Goal: Navigation & Orientation: Find specific page/section

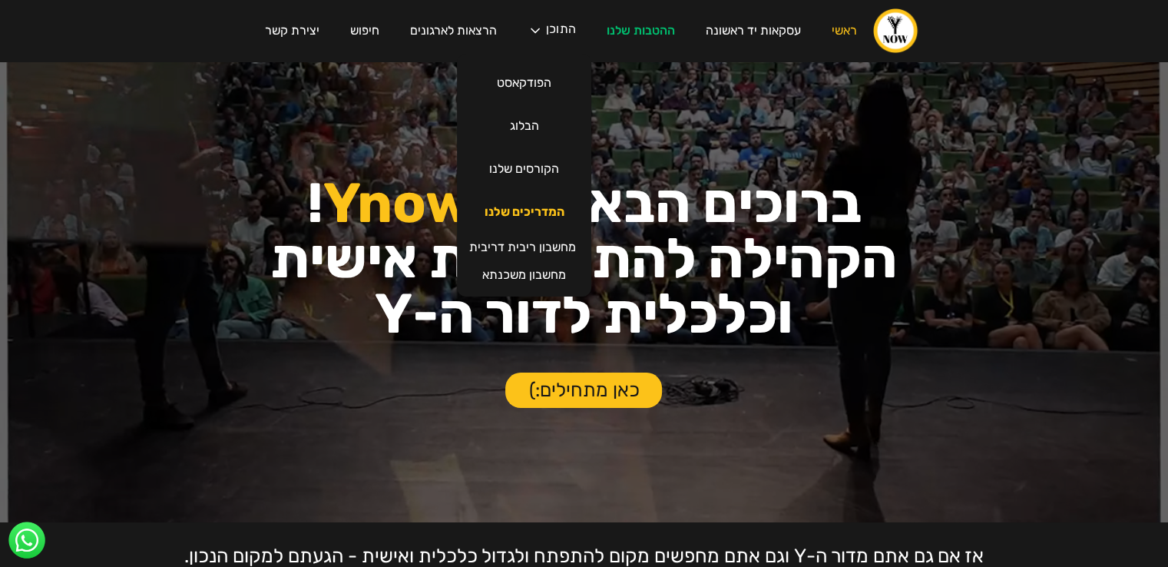
click at [524, 216] on link "המדריכים שלנו" at bounding box center [524, 211] width 111 height 43
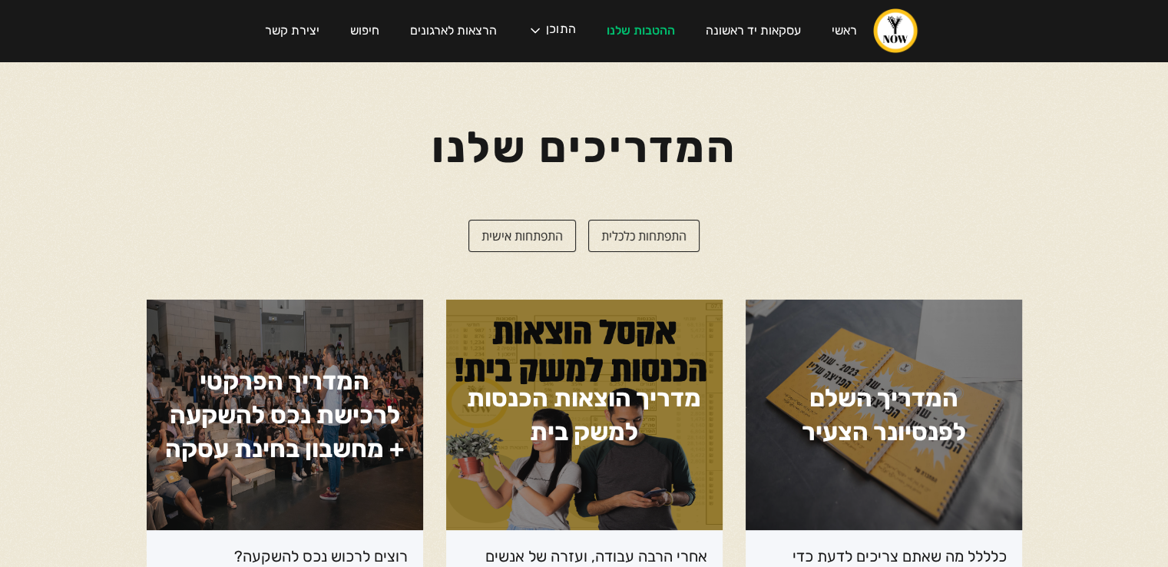
click at [877, 34] on img "home" at bounding box center [895, 31] width 46 height 46
